Goal: Information Seeking & Learning: Learn about a topic

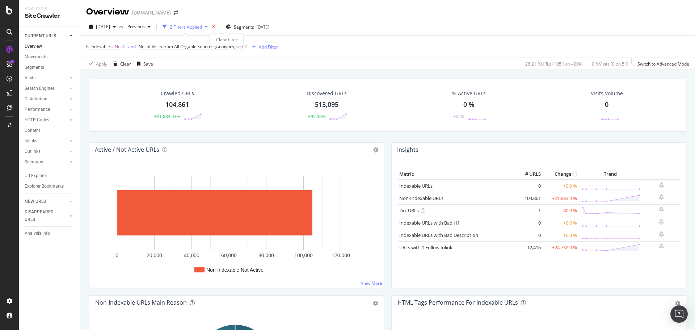
click at [215, 26] on icon "times" at bounding box center [213, 27] width 3 height 4
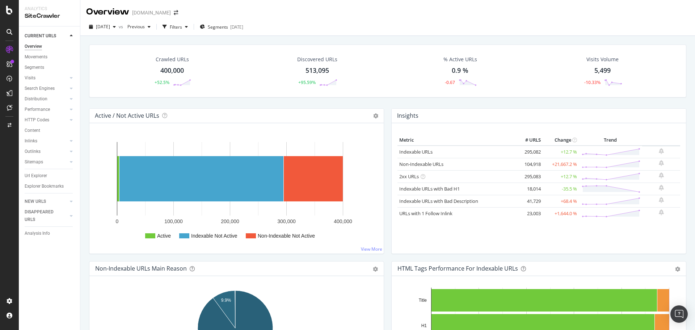
drag, startPoint x: 569, startPoint y: 166, endPoint x: 548, endPoint y: 166, distance: 21.4
click at [548, 166] on td "+21,667.2 %" at bounding box center [560, 164] width 36 height 12
click at [355, 188] on rect "A chart." at bounding box center [236, 191] width 283 height 113
click at [243, 24] on div "[DATE]" at bounding box center [236, 27] width 13 height 6
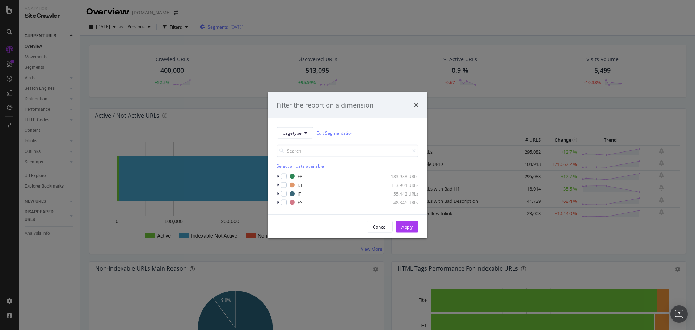
click at [246, 24] on div "Filter the report on a dimension pagetype Edit Segmentation Select all data ava…" at bounding box center [347, 165] width 695 height 330
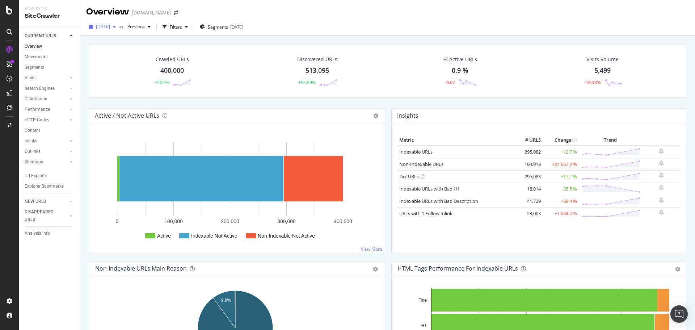
click at [116, 25] on icon "button" at bounding box center [114, 27] width 3 height 4
click at [40, 118] on div "HTTP Codes" at bounding box center [37, 120] width 25 height 8
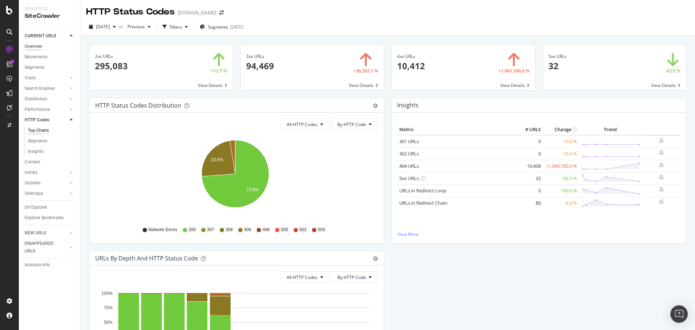
click at [39, 47] on div "Overview" at bounding box center [33, 47] width 17 height 8
